Goal: Feedback & Contribution: Contribute content

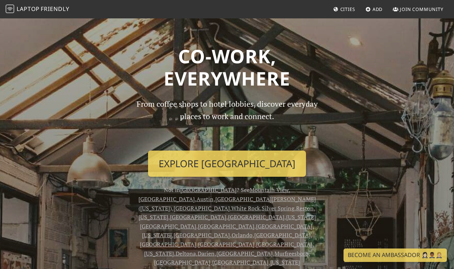
click at [344, 8] on span "Cities" at bounding box center [347, 9] width 15 height 6
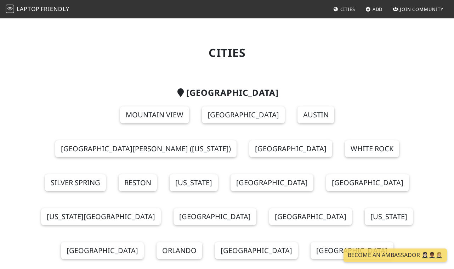
click at [48, 8] on span "Friendly" at bounding box center [55, 9] width 28 height 8
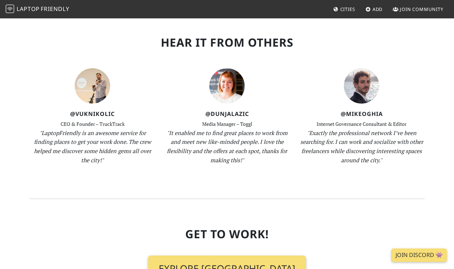
scroll to position [975, 0]
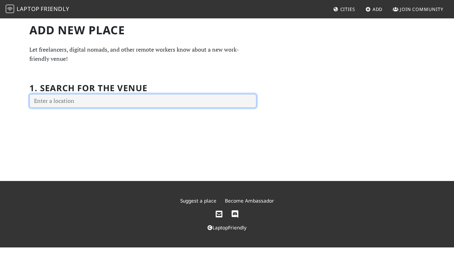
click at [166, 103] on input "text" at bounding box center [142, 101] width 227 height 14
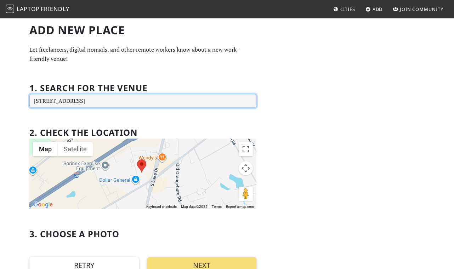
type input "1070 S Lake Dr, Lexington, SC 29073, USA"
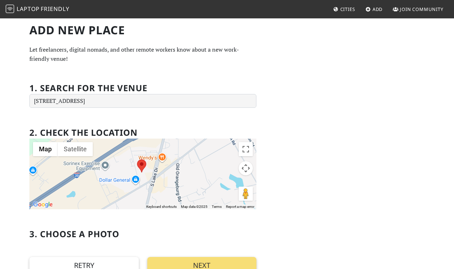
click at [39, 8] on span "Laptop" at bounding box center [28, 9] width 23 height 8
